Goal: Information Seeking & Learning: Learn about a topic

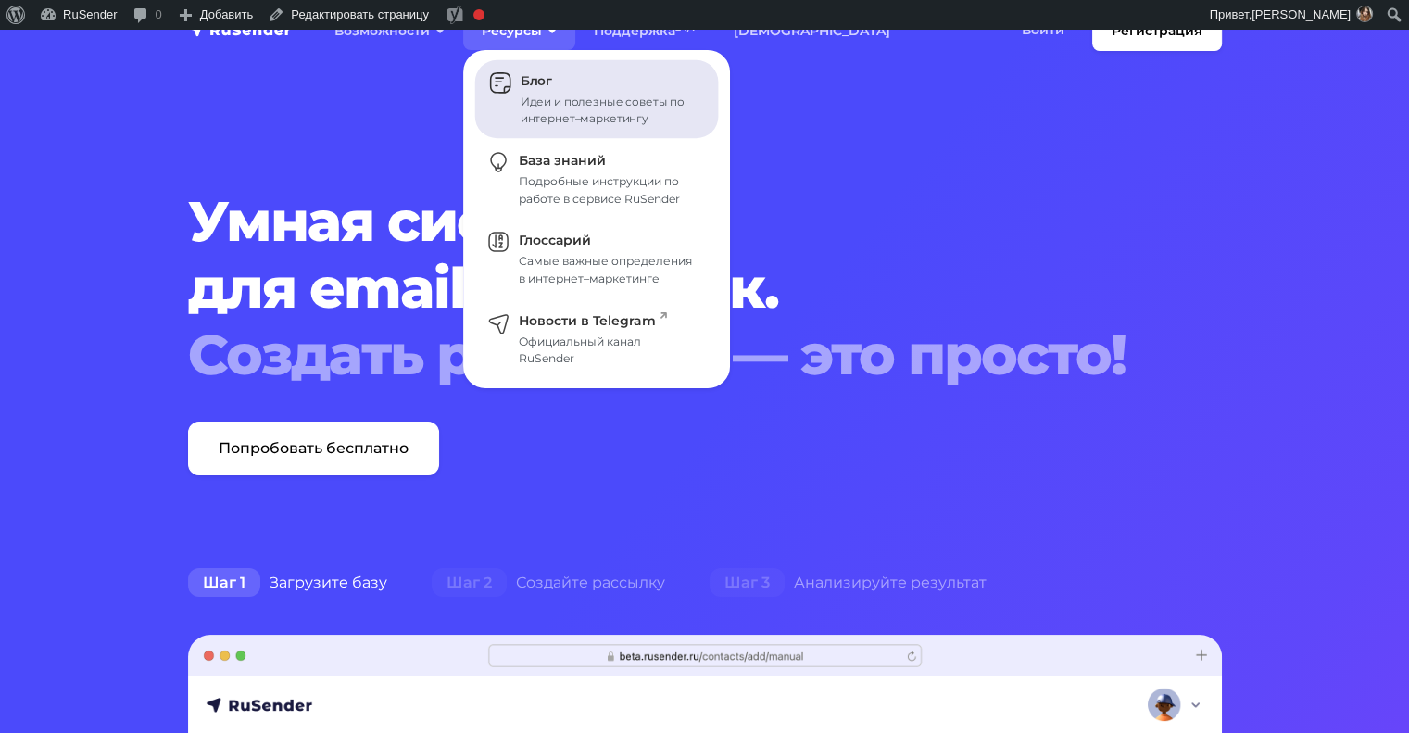
click at [542, 109] on div "Идеи и полезные советы по интернет–маркетингу" at bounding box center [609, 110] width 176 height 33
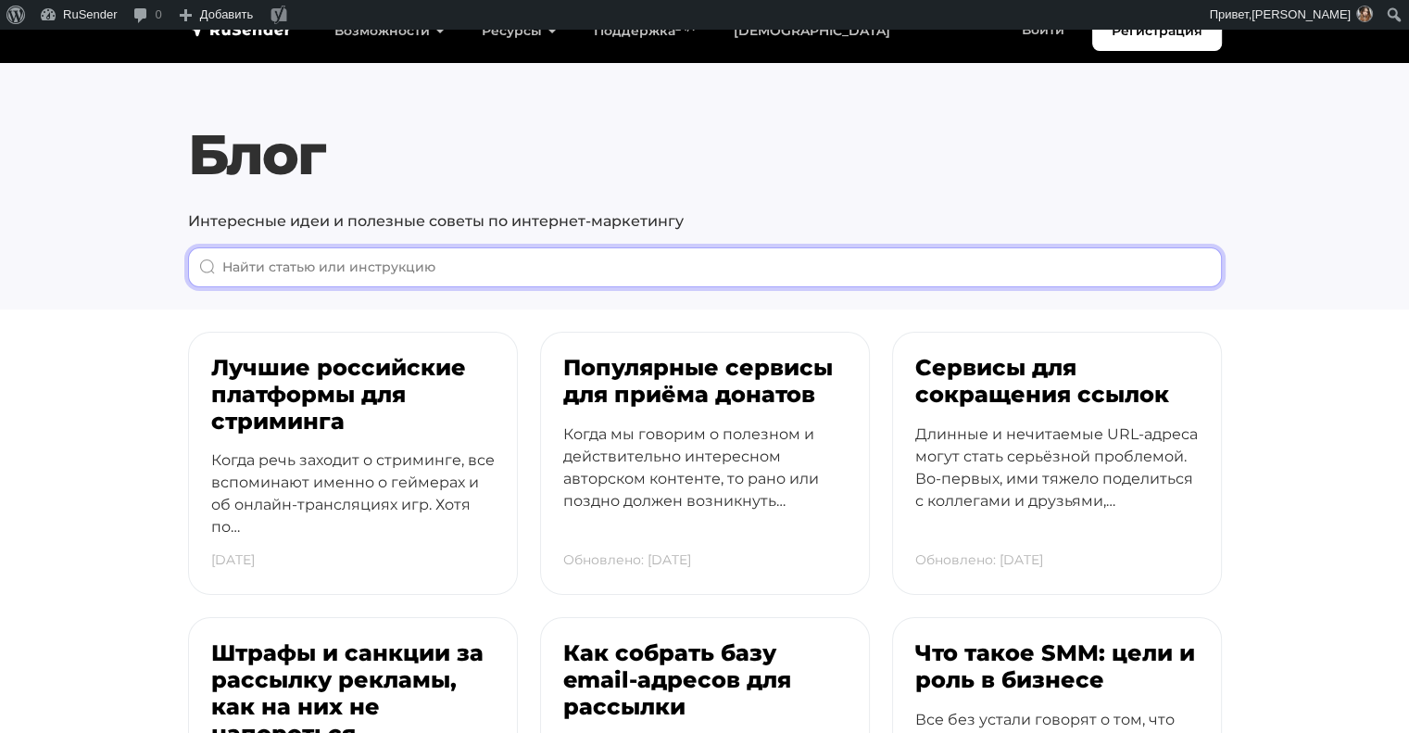
click at [616, 260] on input "When autocomplete results are available use up and down arrows to review and en…" at bounding box center [705, 267] width 1034 height 40
paste input "Как грамотно распланировать рассылку писем"
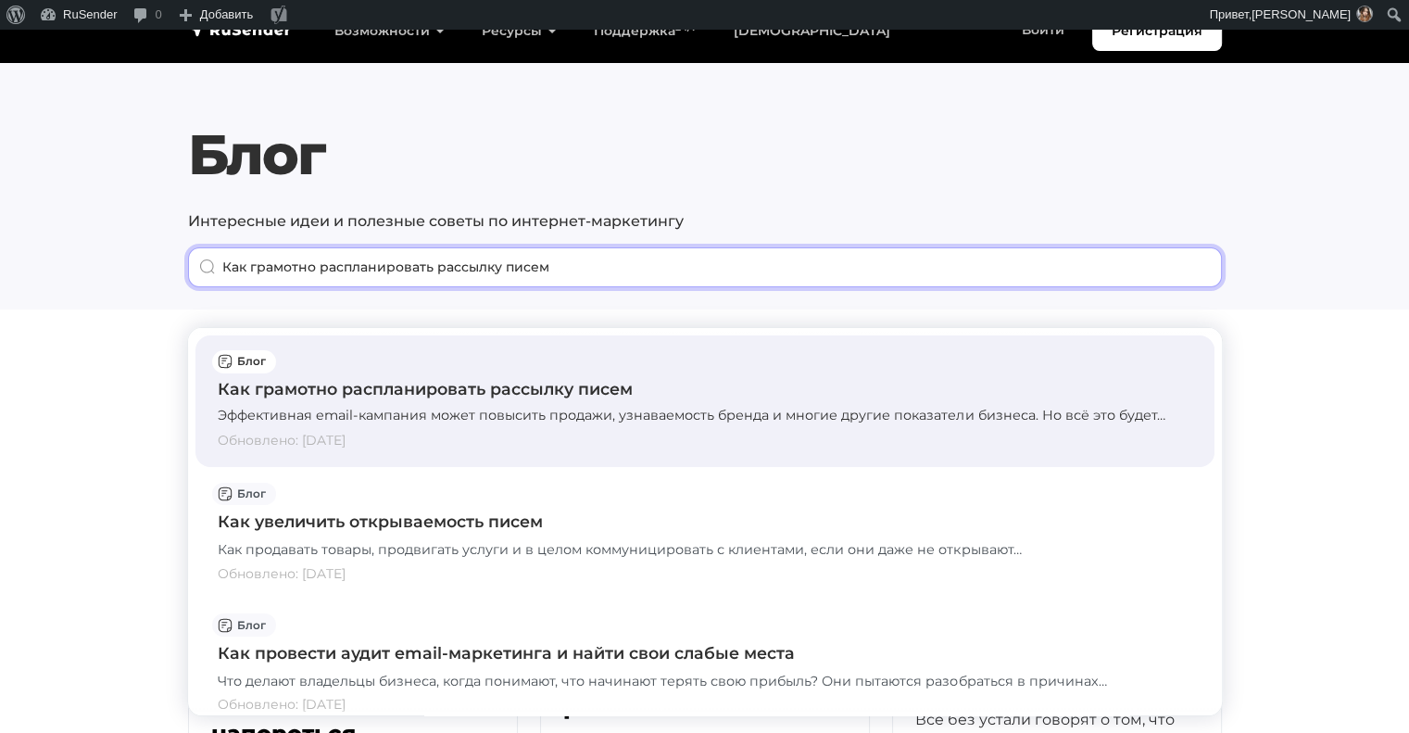
type input "Как грамотно распланировать рассылку писем"
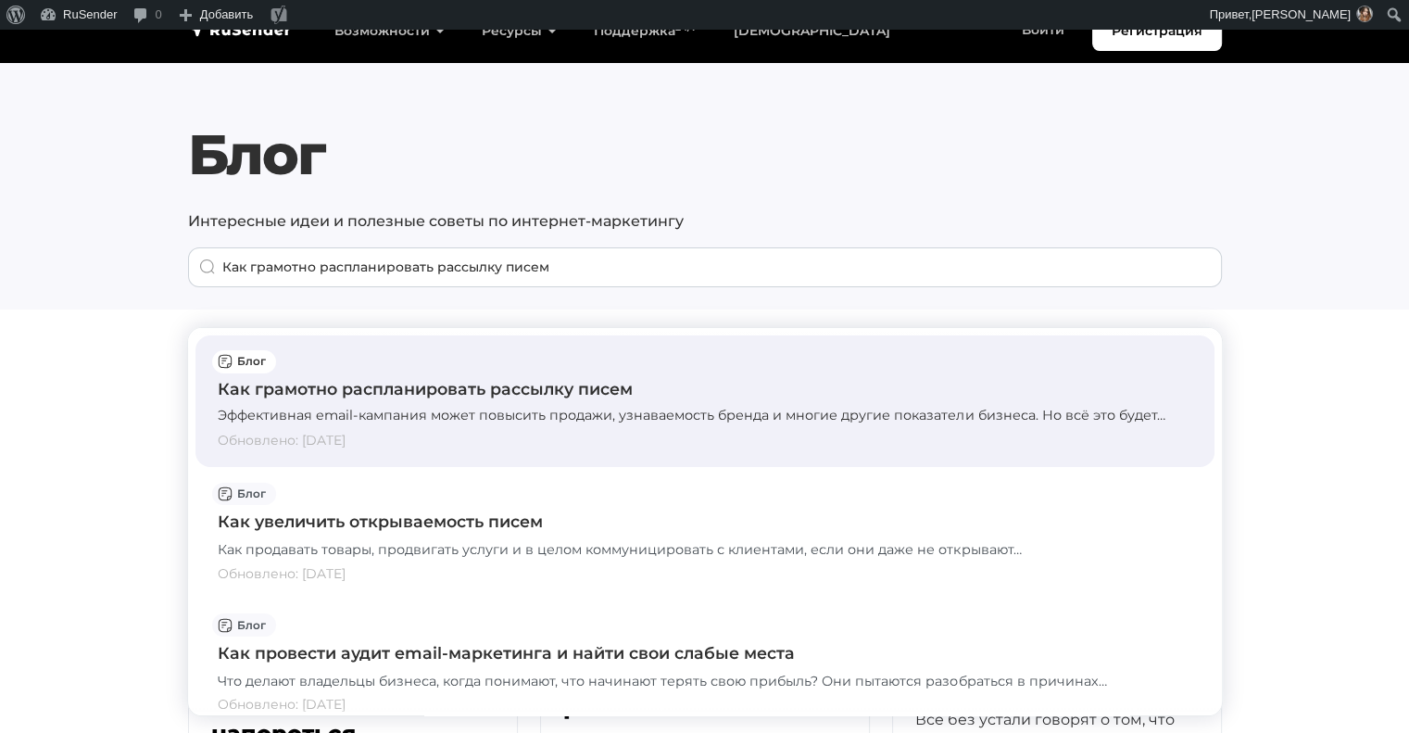
click at [589, 371] on div "Как грамотно распланировать рассылку писем Эффективная email-кампания может пов…" at bounding box center [705, 401] width 975 height 102
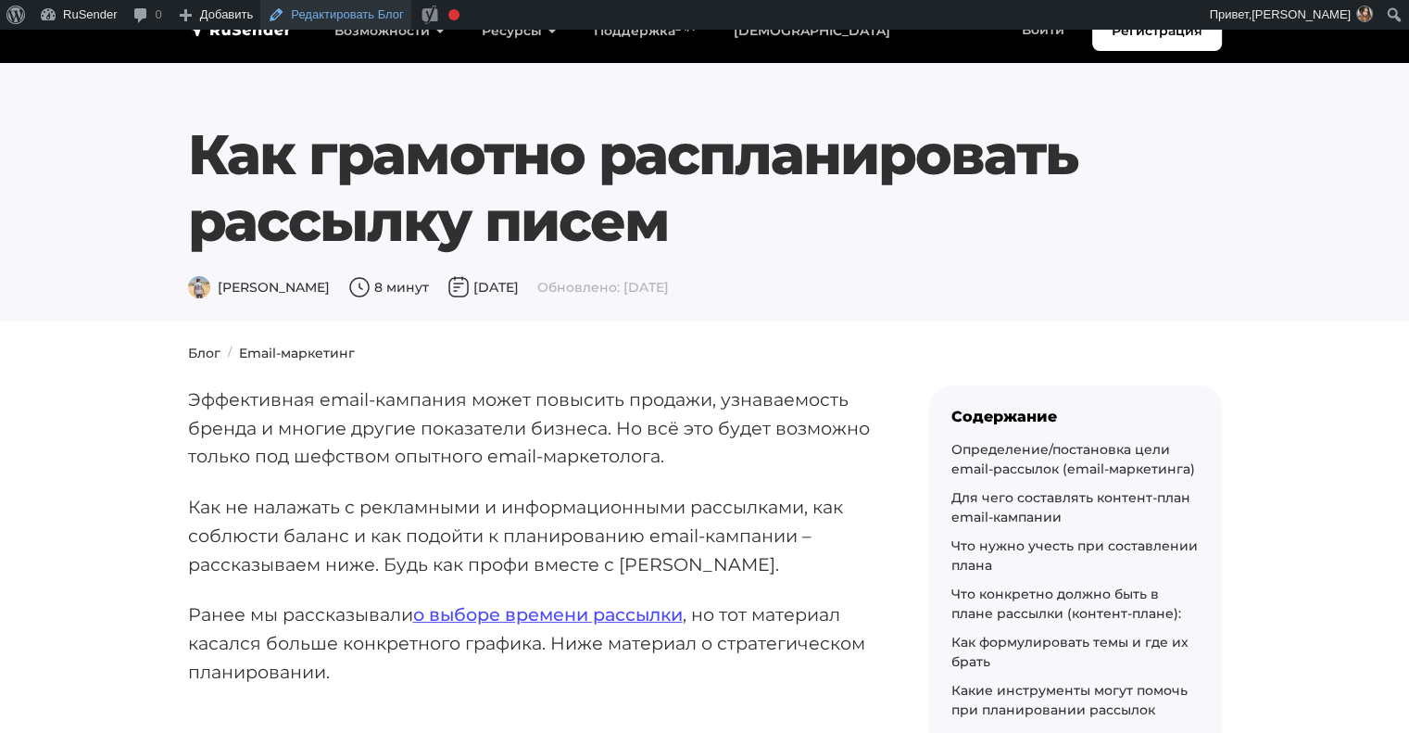
click at [308, 23] on link "Редактировать Блог" at bounding box center [335, 15] width 151 height 30
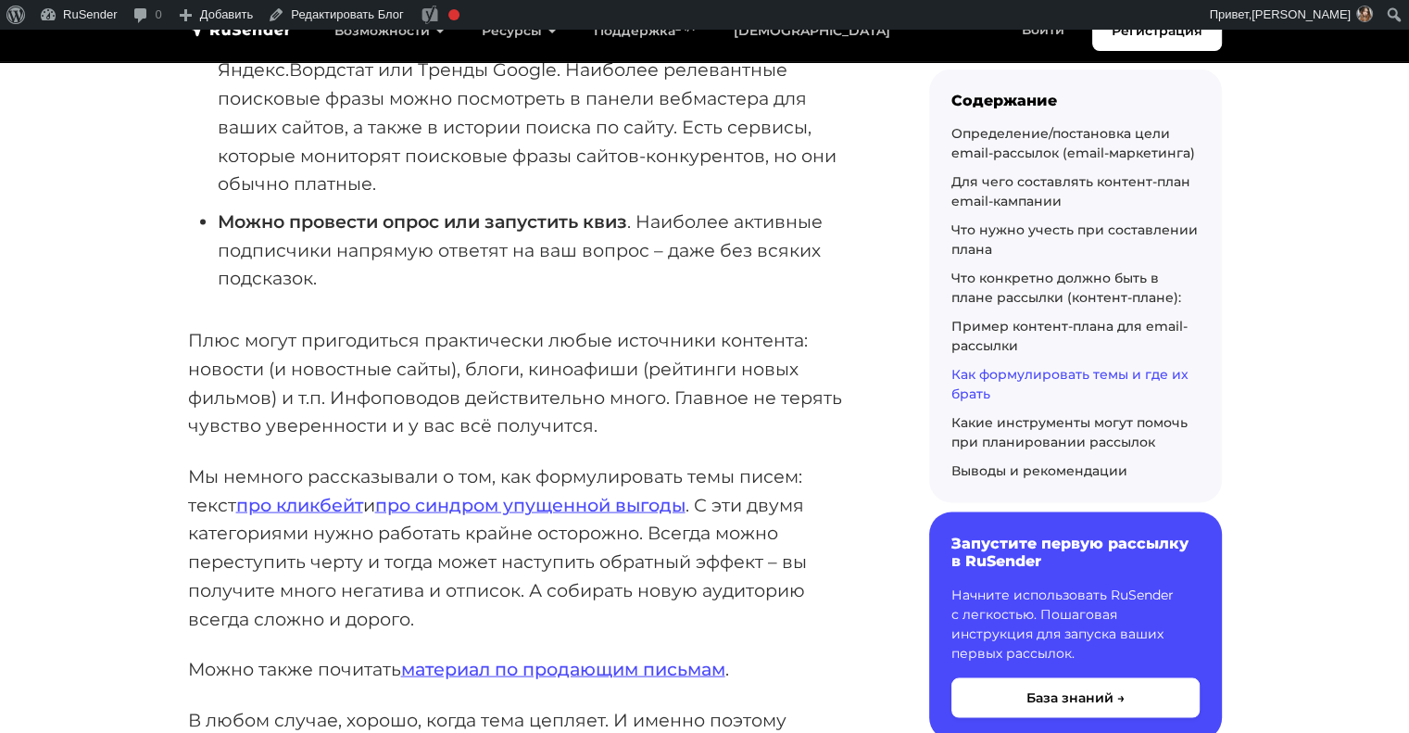
scroll to position [10878, 0]
